Goal: Transaction & Acquisition: Register for event/course

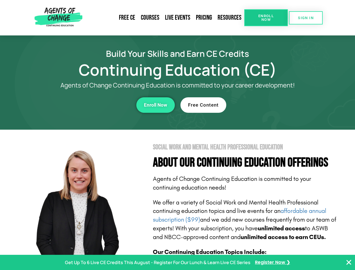
click at [178, 135] on section "Social Work and Mental Health Professional Education About Our Continuing Educa…" at bounding box center [177, 248] width 355 height 236
click at [266, 18] on span "Enroll Now" at bounding box center [267, 17] width 26 height 7
click at [306, 18] on span "SIGN IN" at bounding box center [306, 18] width 16 height 4
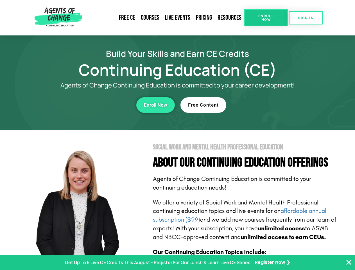
click at [98, 105] on div "Enroll Now" at bounding box center [97, 104] width 155 height 15
click at [156, 105] on span "Enroll Now" at bounding box center [155, 105] width 23 height 5
click at [258, 105] on div "Free Content" at bounding box center [258, 104] width 155 height 15
